Goal: Book appointment/travel/reservation

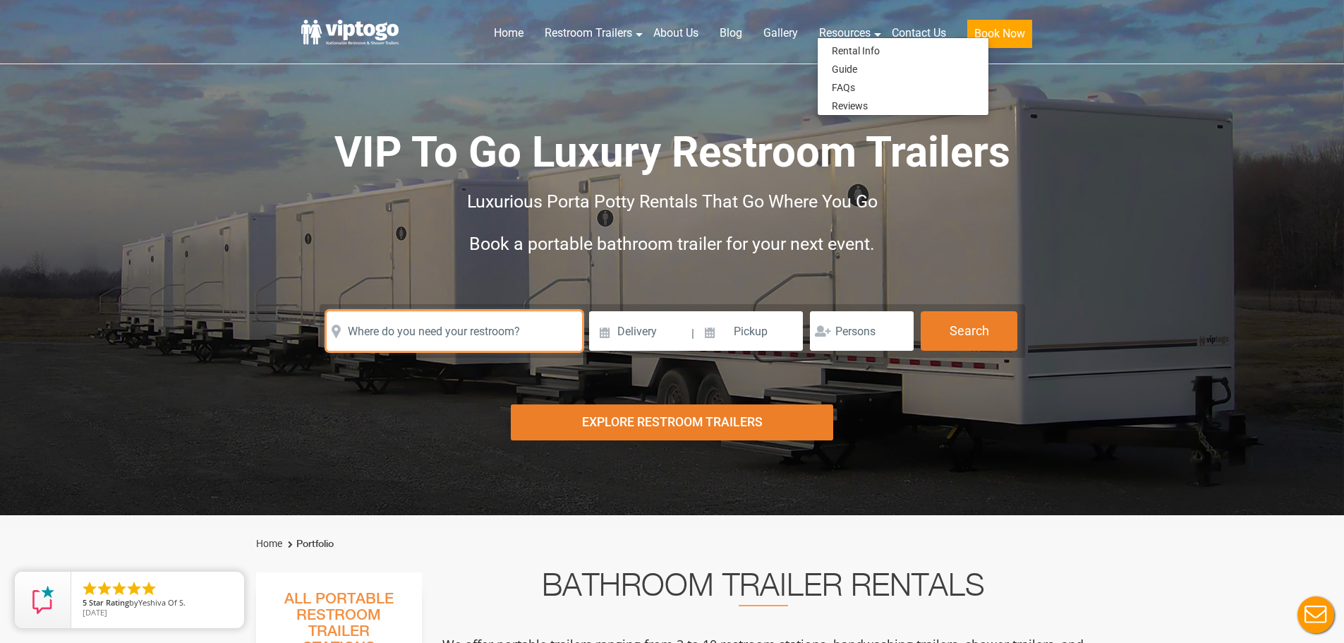
click at [425, 314] on input "text" at bounding box center [454, 331] width 255 height 40
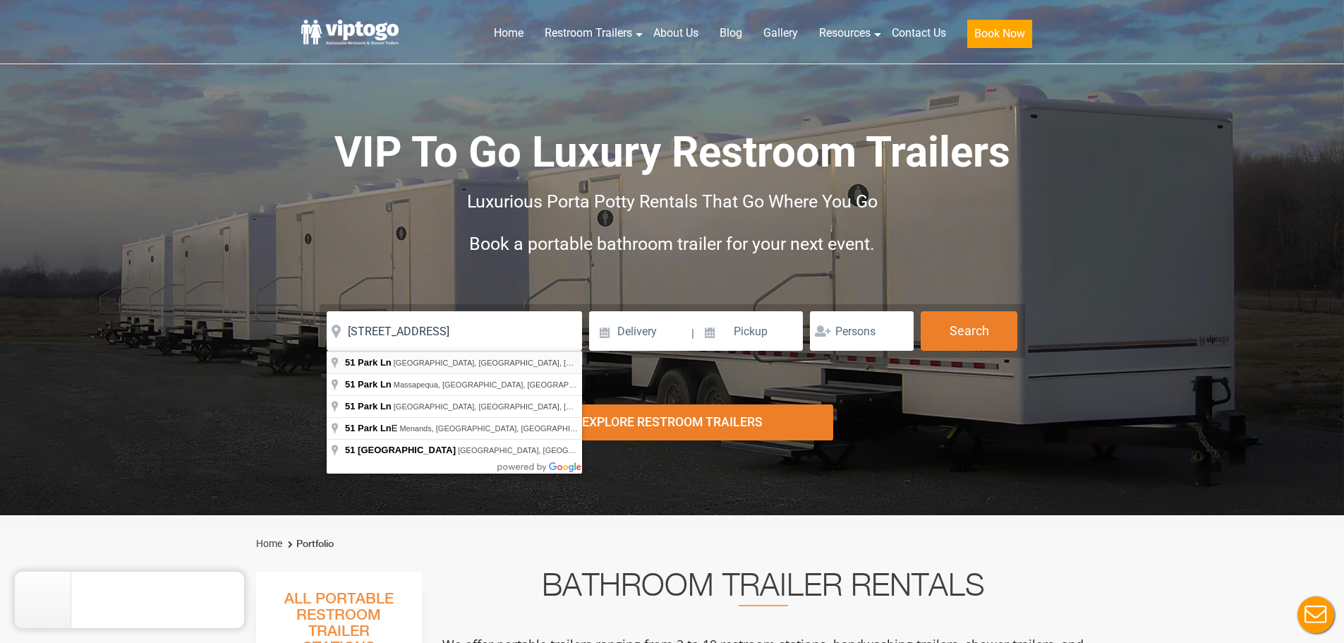
type input "[STREET_ADDRESS]"
drag, startPoint x: 482, startPoint y: 369, endPoint x: 494, endPoint y: 366, distance: 11.6
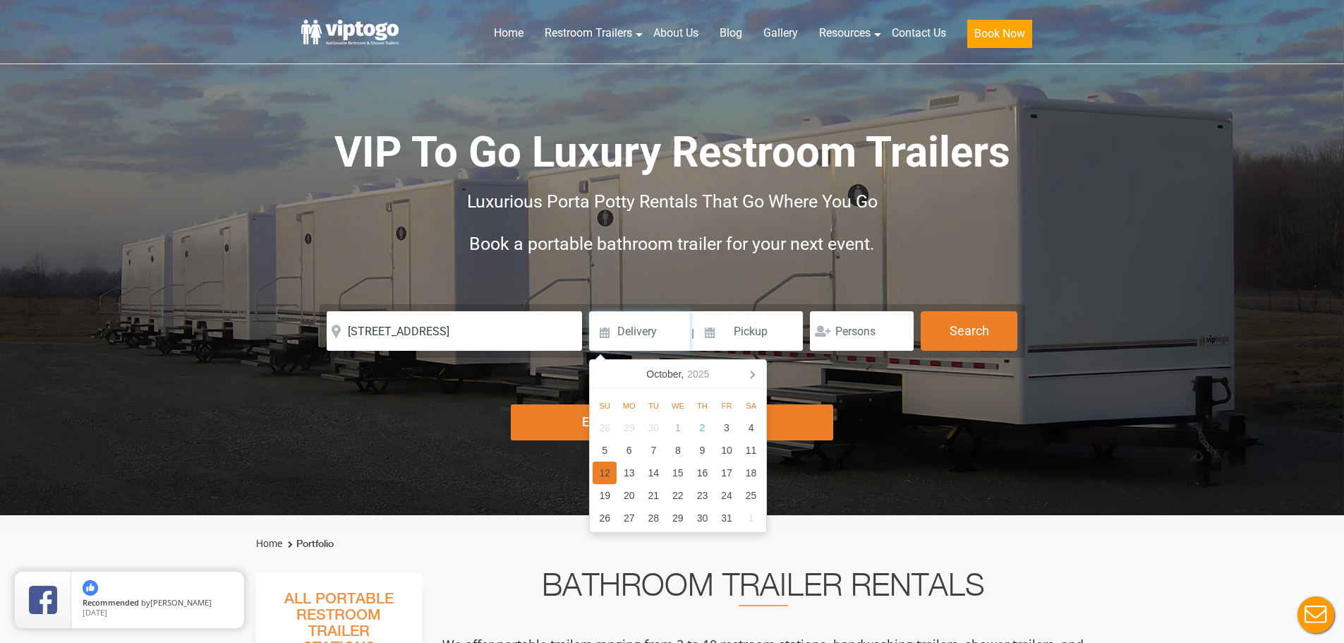
click at [612, 470] on div "12" at bounding box center [605, 472] width 25 height 23
type input "[DATE]"
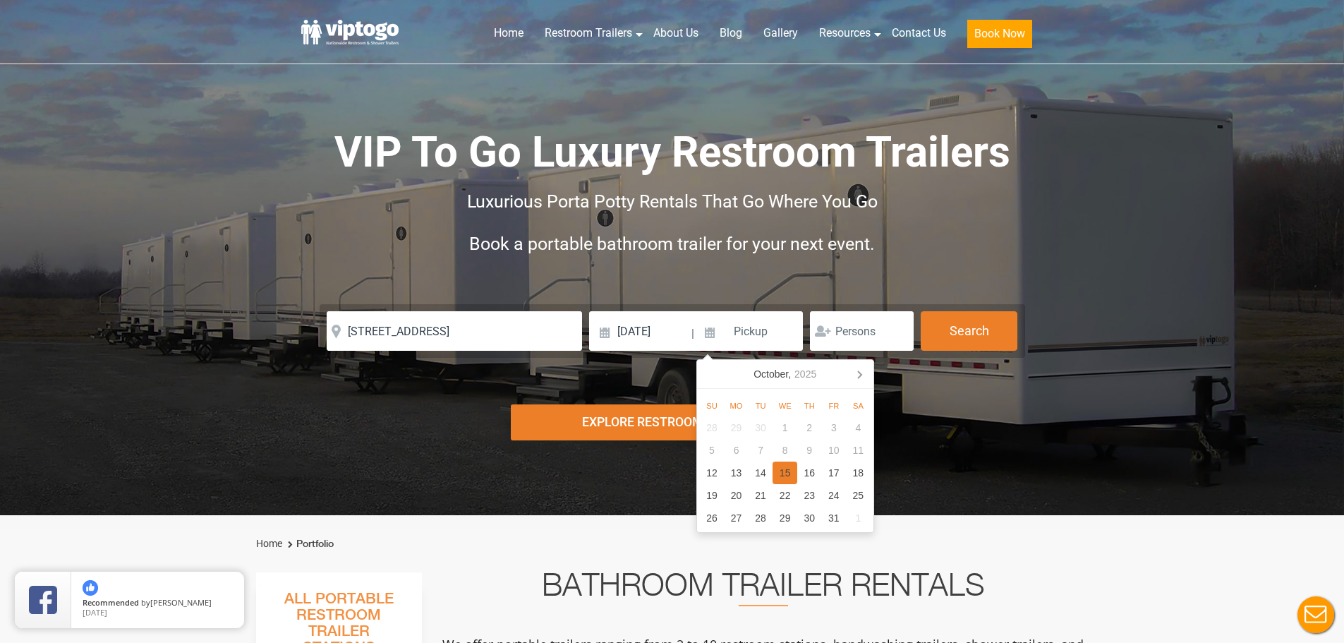
drag, startPoint x: 794, startPoint y: 473, endPoint x: 801, endPoint y: 471, distance: 7.2
click at [796, 472] on div "28 29 30 1 2 3 4 5 6 7 8 9 10 11 12 13 14 15 16 17 18 19 20 21 22 23 24 25 26 2…" at bounding box center [785, 472] width 171 height 113
click at [817, 472] on div "16" at bounding box center [809, 472] width 25 height 23
type input "[DATE]"
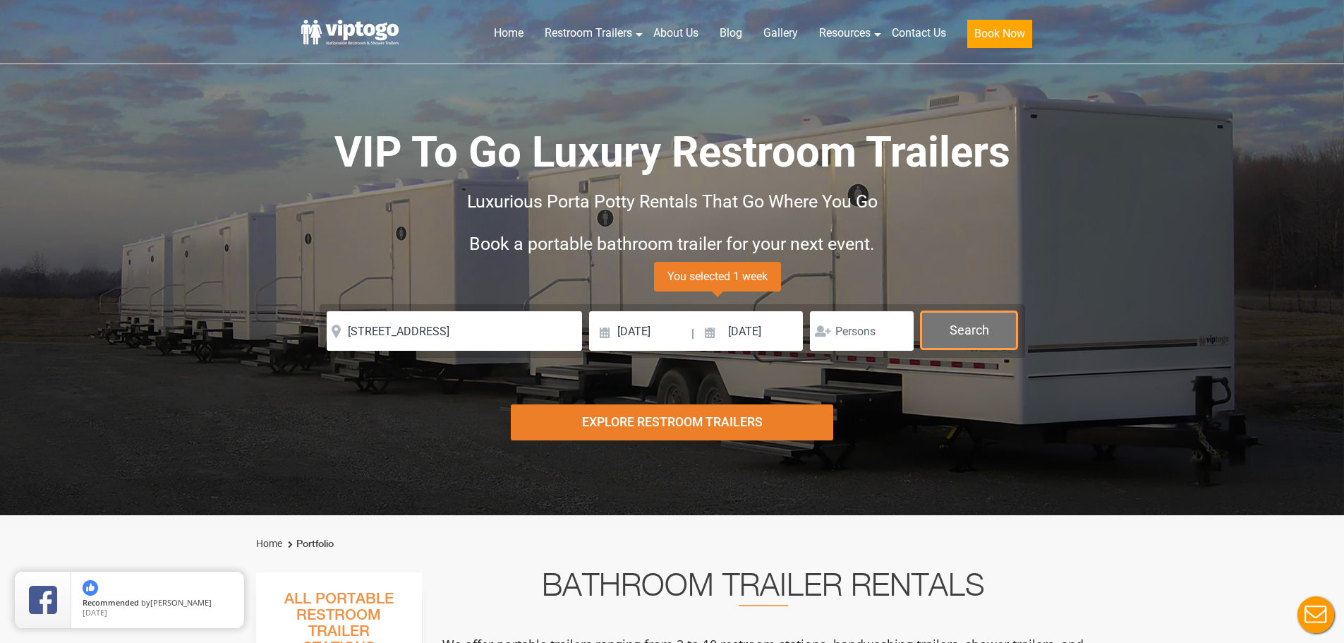
click at [951, 333] on button "Search" at bounding box center [968, 330] width 97 height 38
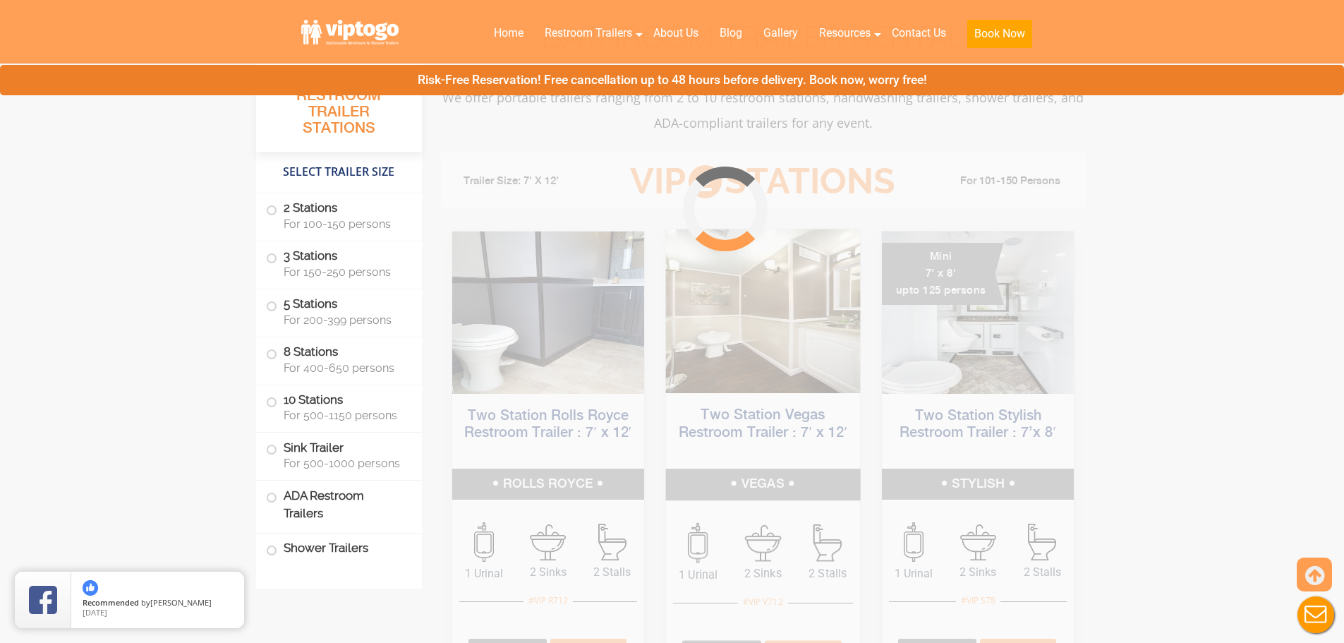
scroll to position [571, 0]
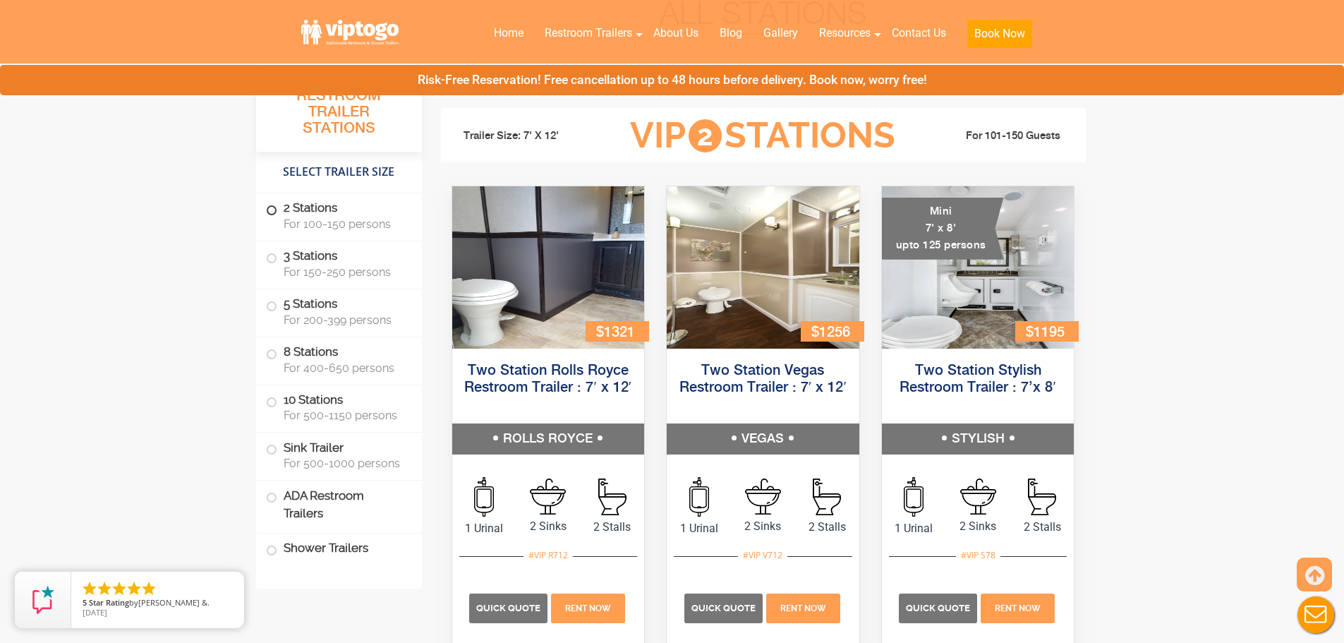
click at [292, 202] on label "2 Stations For 100-150 persons" at bounding box center [339, 215] width 146 height 44
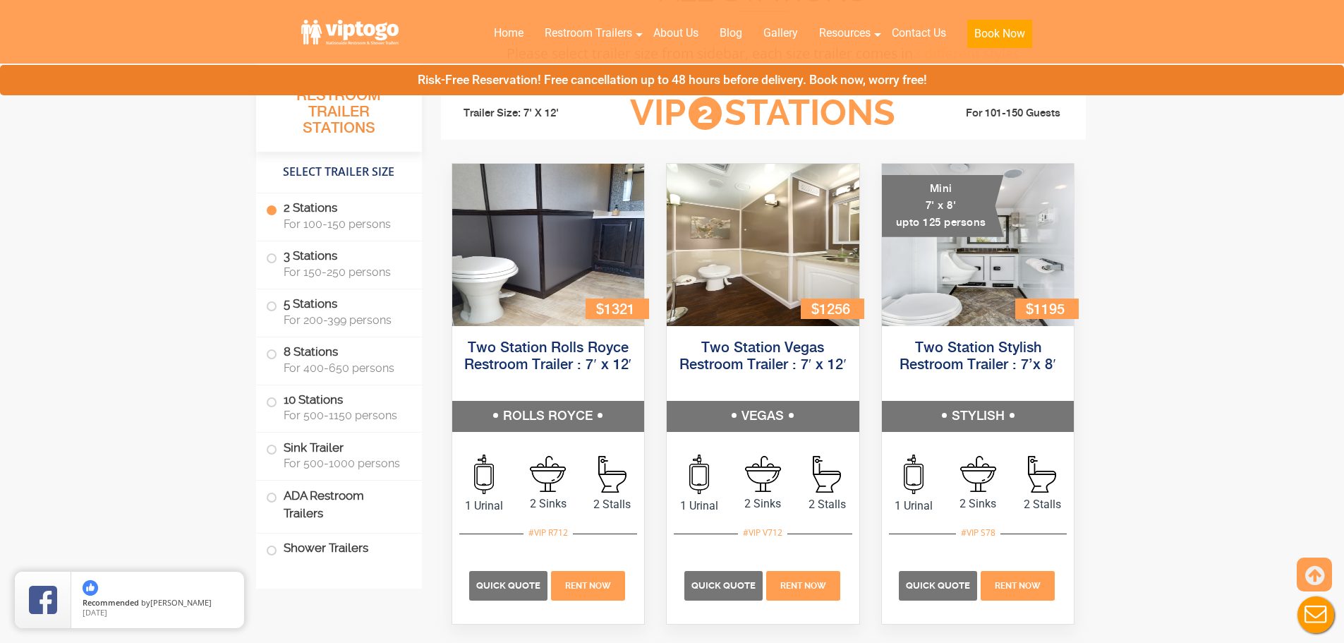
scroll to position [622, 0]
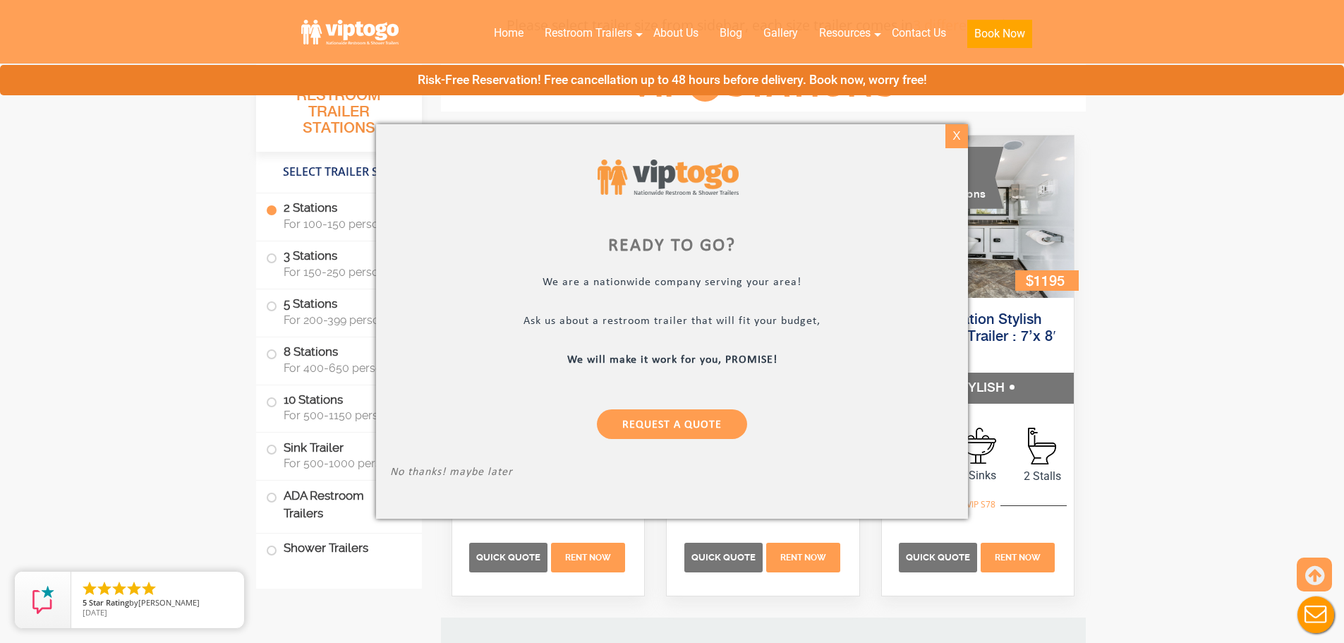
click at [956, 146] on div "X" at bounding box center [956, 136] width 22 height 24
